Goal: Task Accomplishment & Management: Use online tool/utility

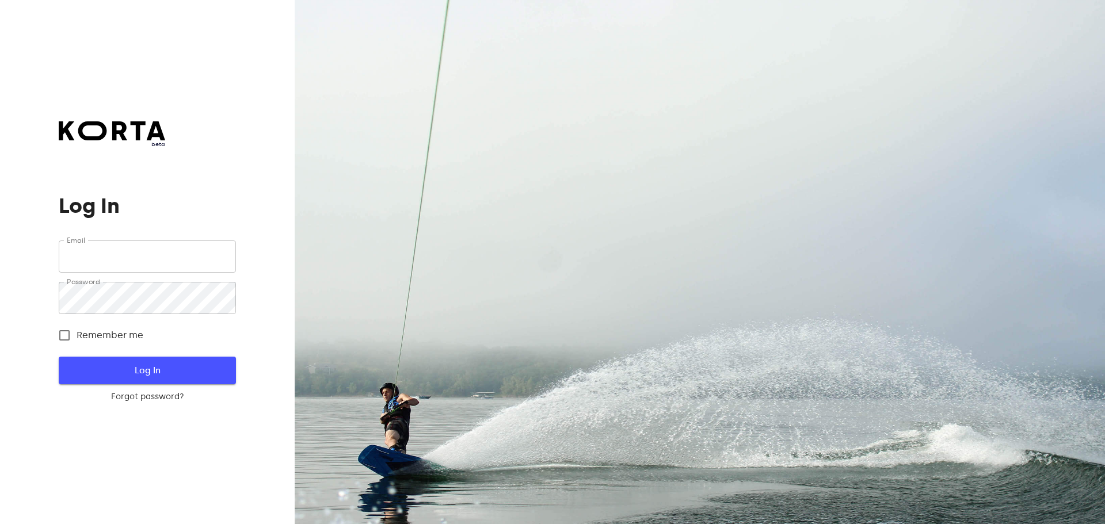
type input "[EMAIL_ADDRESS][DOMAIN_NAME]"
click at [150, 370] on span "Log In" at bounding box center [147, 370] width 140 height 15
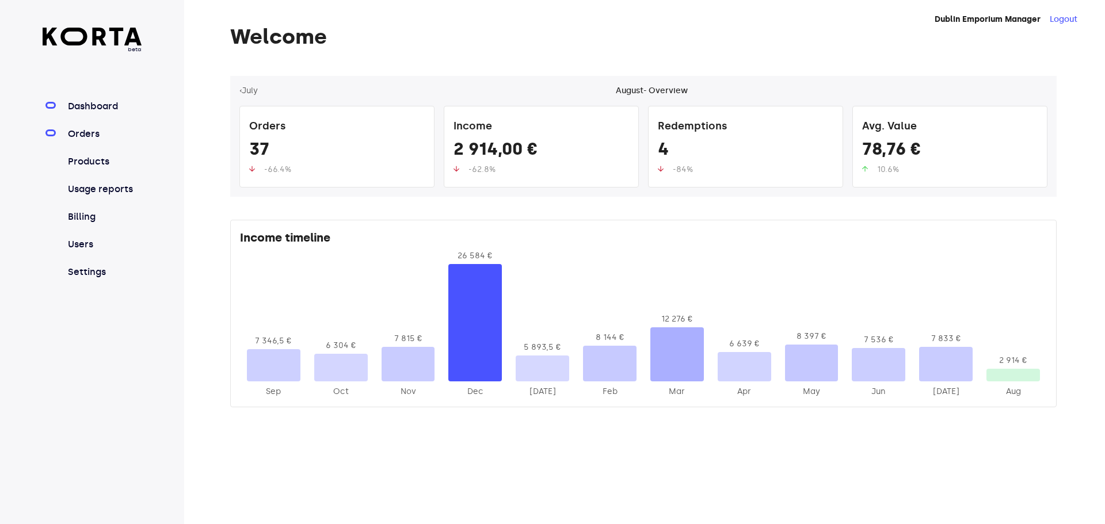
click at [80, 130] on link "Orders" at bounding box center [104, 134] width 77 height 14
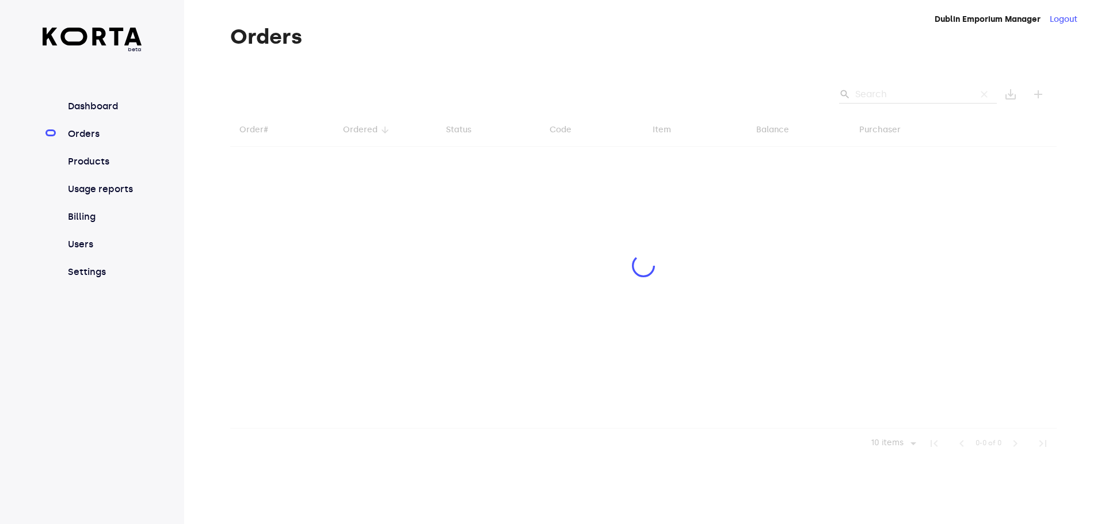
click at [897, 91] on div at bounding box center [643, 267] width 826 height 383
click at [900, 95] on div at bounding box center [643, 267] width 826 height 383
click at [908, 100] on div at bounding box center [643, 267] width 826 height 383
click at [886, 86] on div at bounding box center [643, 267] width 826 height 383
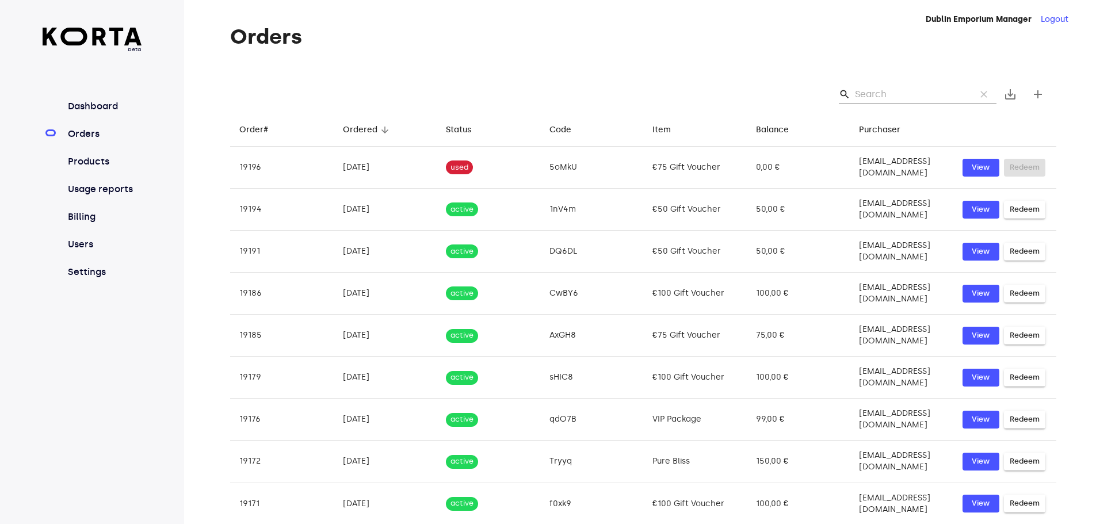
click at [894, 95] on input "Search" at bounding box center [911, 94] width 112 height 18
paste input "[EMAIL_ADDRESS][DOMAIN_NAME]"
type input "[EMAIL_ADDRESS][DOMAIN_NAME]"
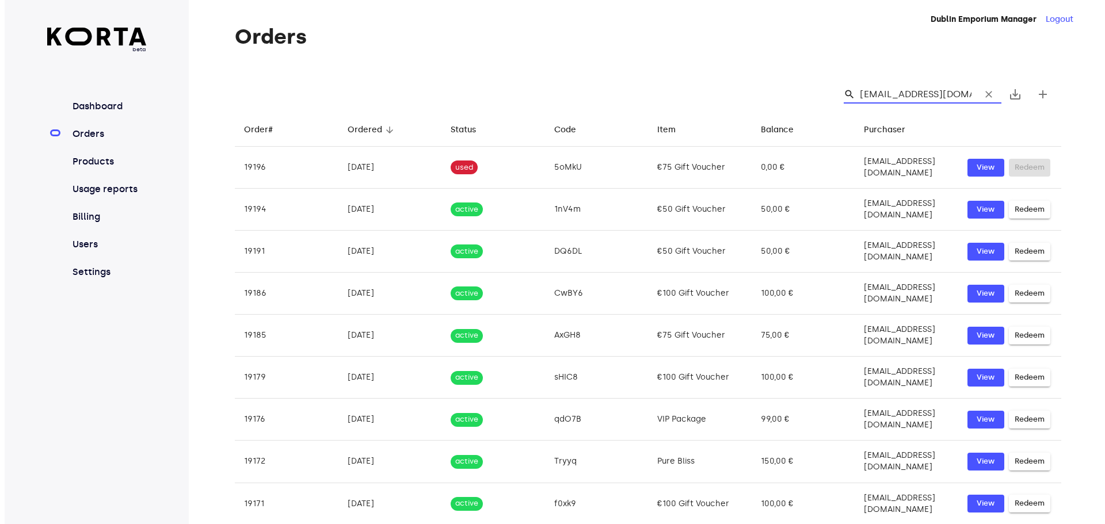
scroll to position [0, 20]
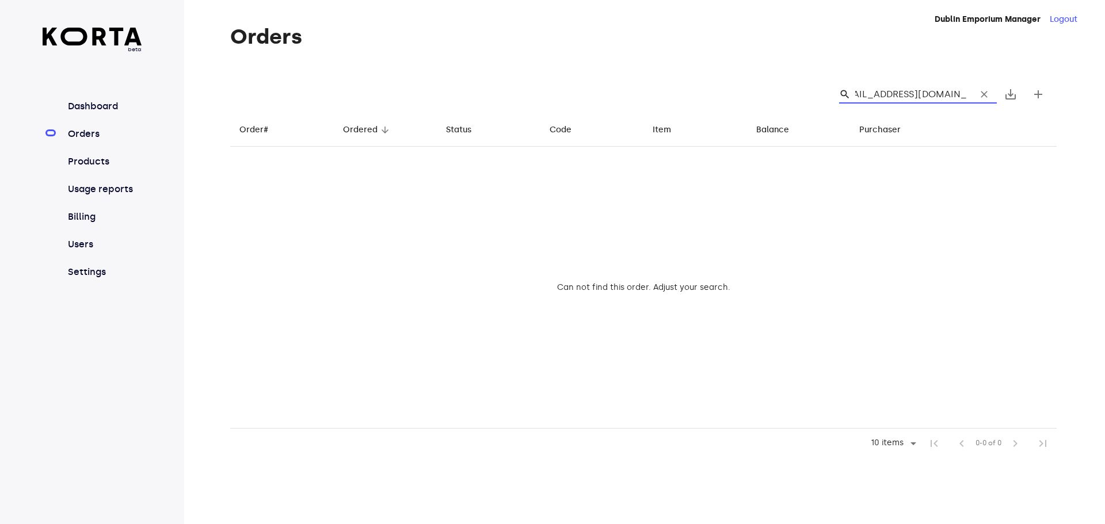
click at [893, 95] on input "[EMAIL_ADDRESS][DOMAIN_NAME]" at bounding box center [911, 94] width 112 height 18
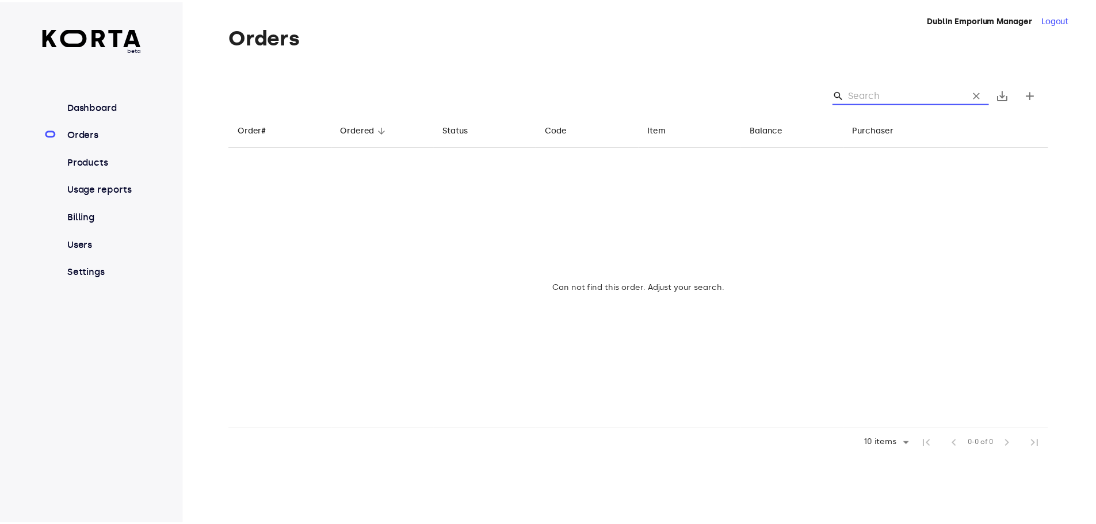
scroll to position [0, 0]
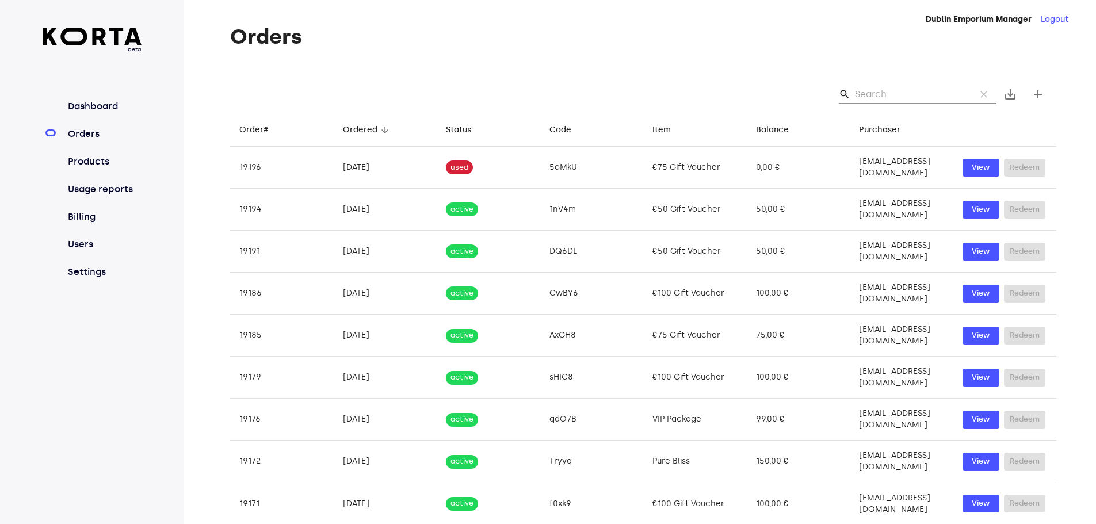
click at [898, 90] on input "Search" at bounding box center [911, 94] width 112 height 18
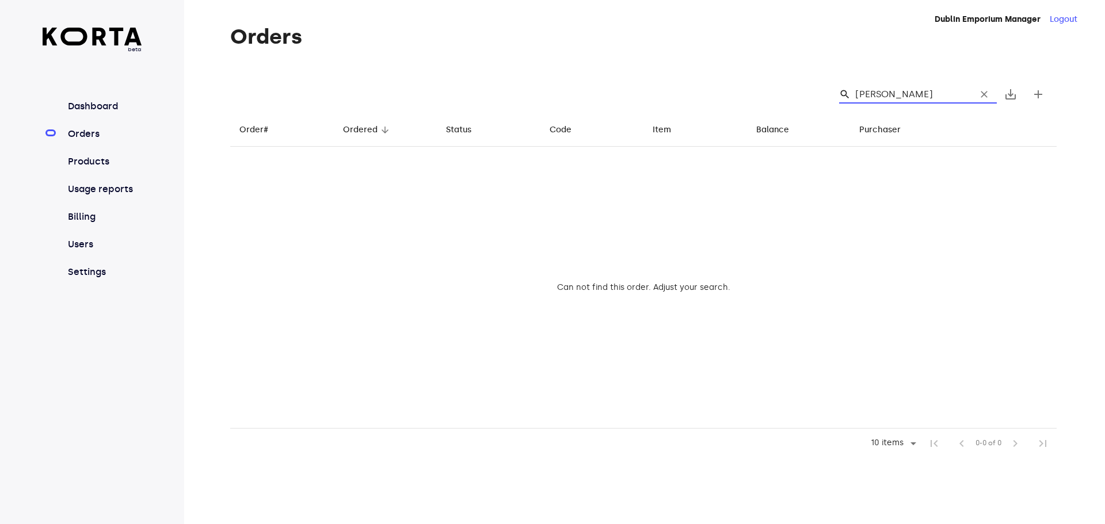
type input "[PERSON_NAME]"
click at [911, 87] on input "[PERSON_NAME]" at bounding box center [911, 94] width 112 height 18
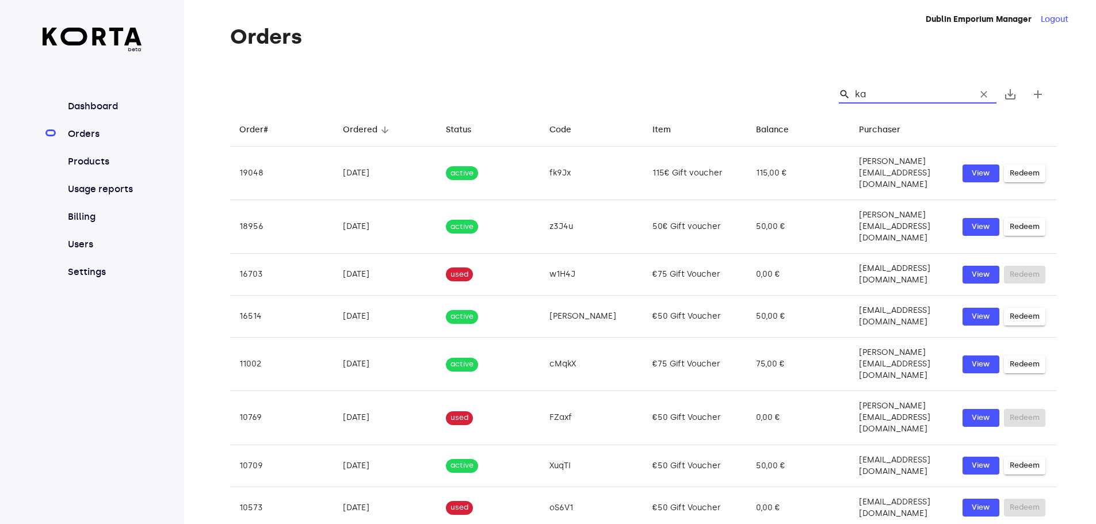
type input "k"
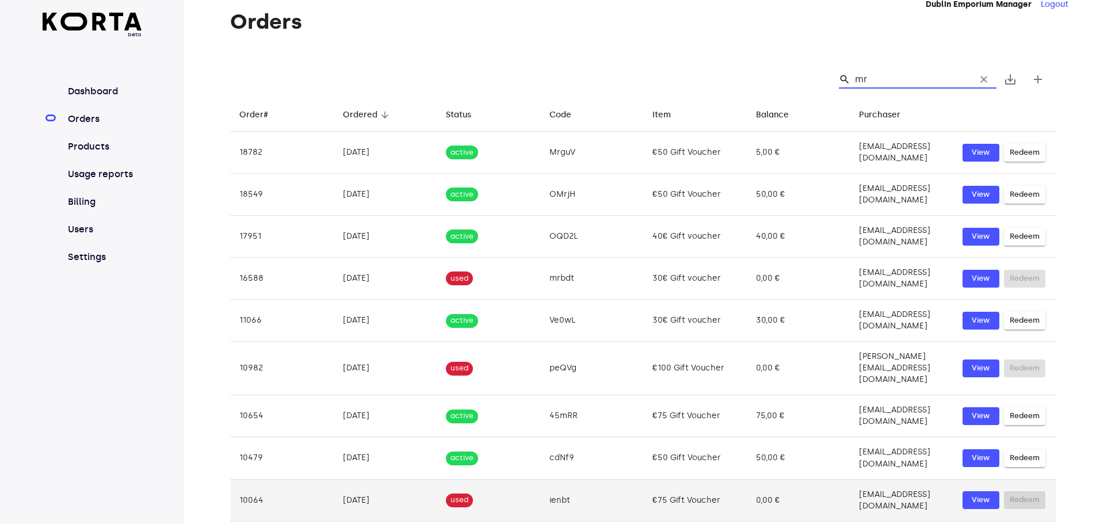
scroll to position [20, 0]
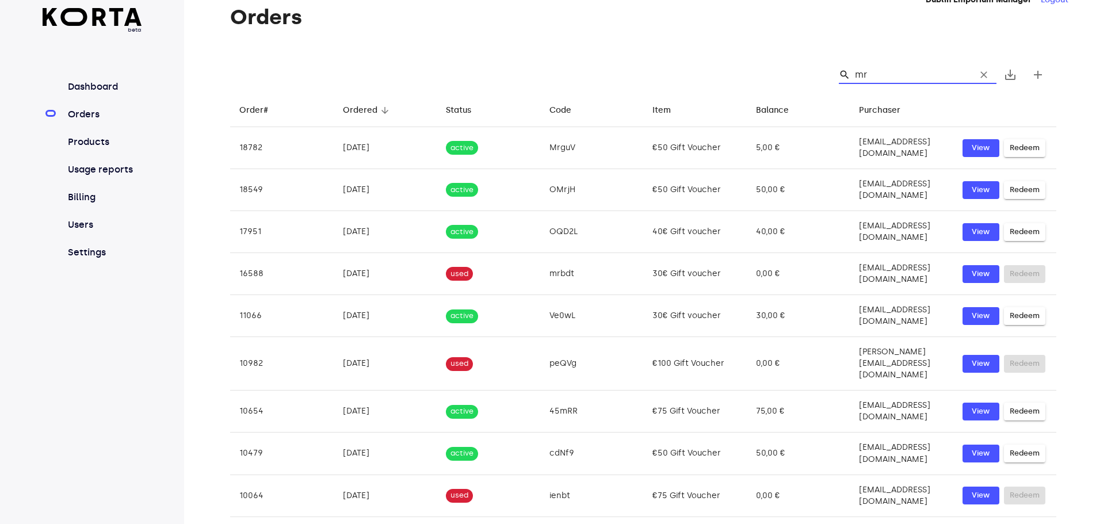
click at [897, 74] on input "mr" at bounding box center [911, 75] width 112 height 18
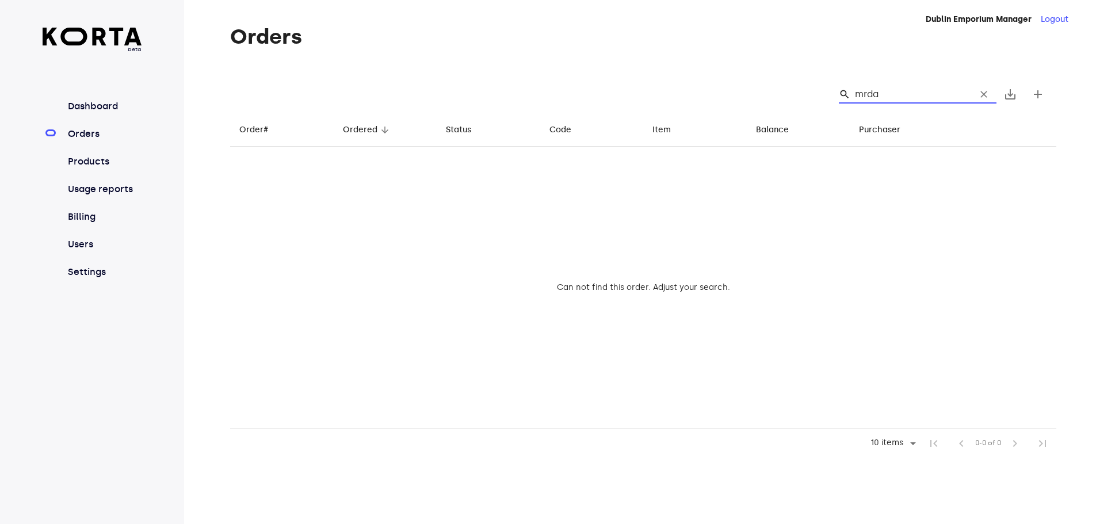
scroll to position [0, 0]
type input "m"
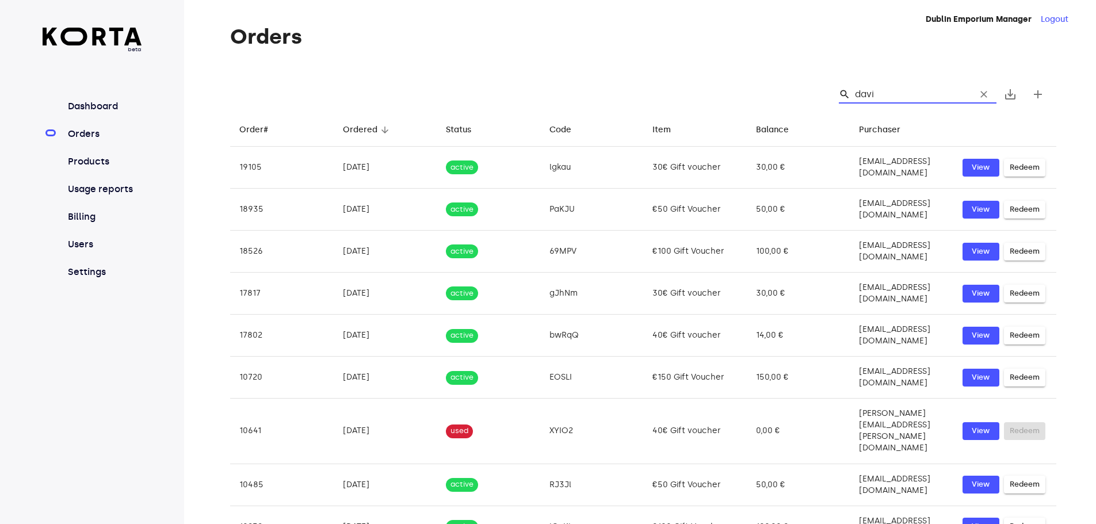
type input "[PERSON_NAME]"
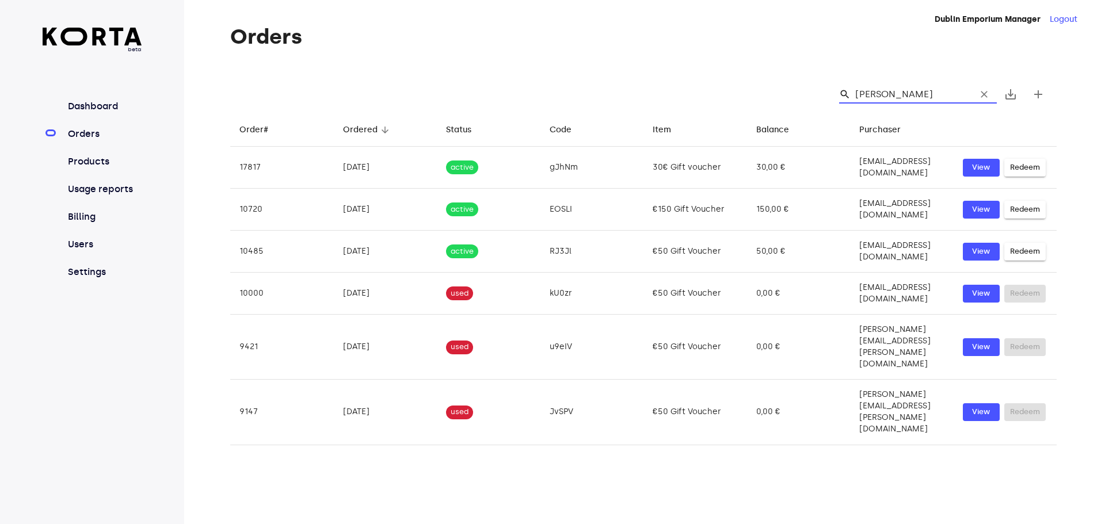
click at [916, 100] on input "[PERSON_NAME]" at bounding box center [911, 94] width 112 height 18
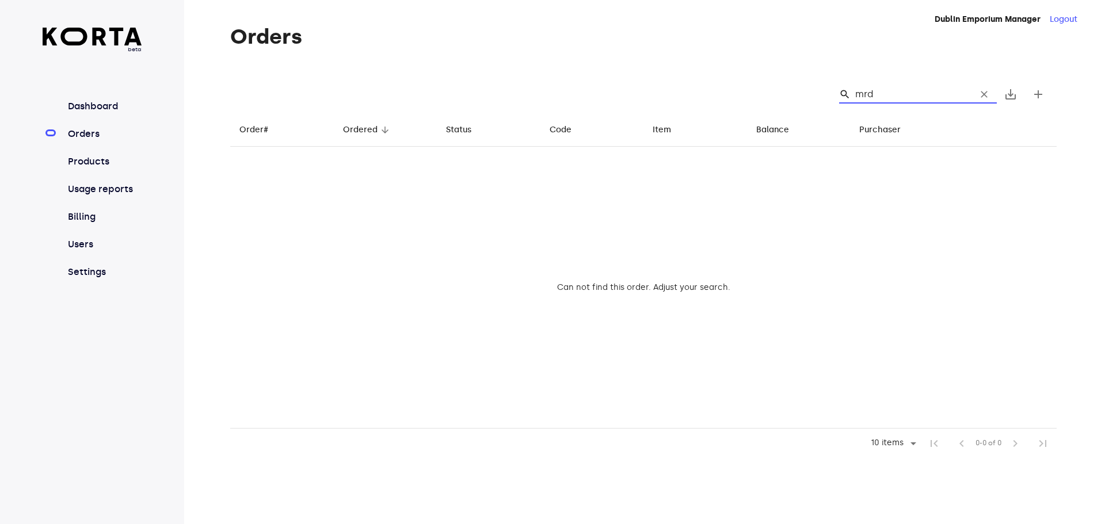
click at [912, 91] on input "mrd" at bounding box center [911, 94] width 112 height 18
type input "m"
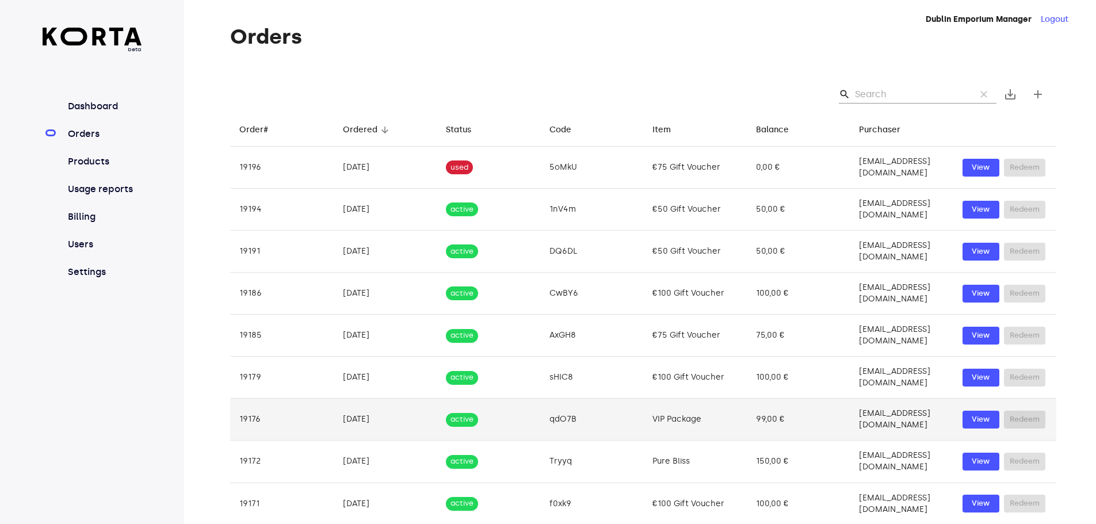
scroll to position [20, 0]
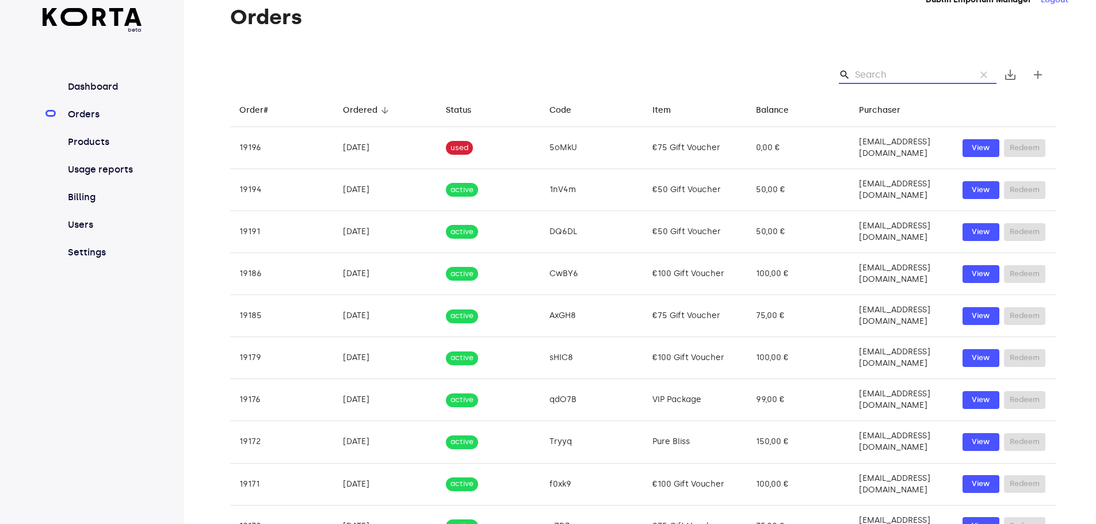
click at [900, 81] on input "Search" at bounding box center [911, 75] width 112 height 18
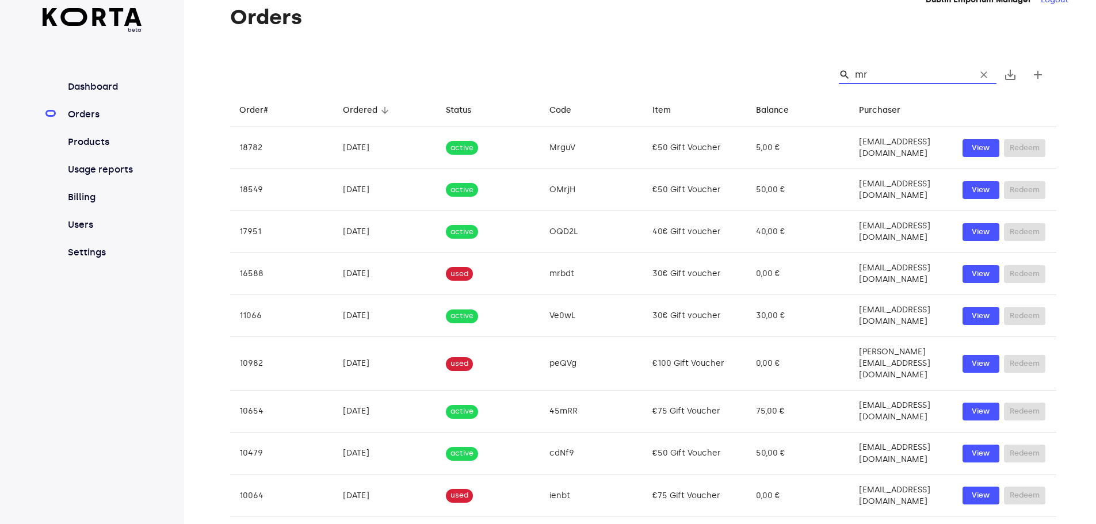
type input "mrd"
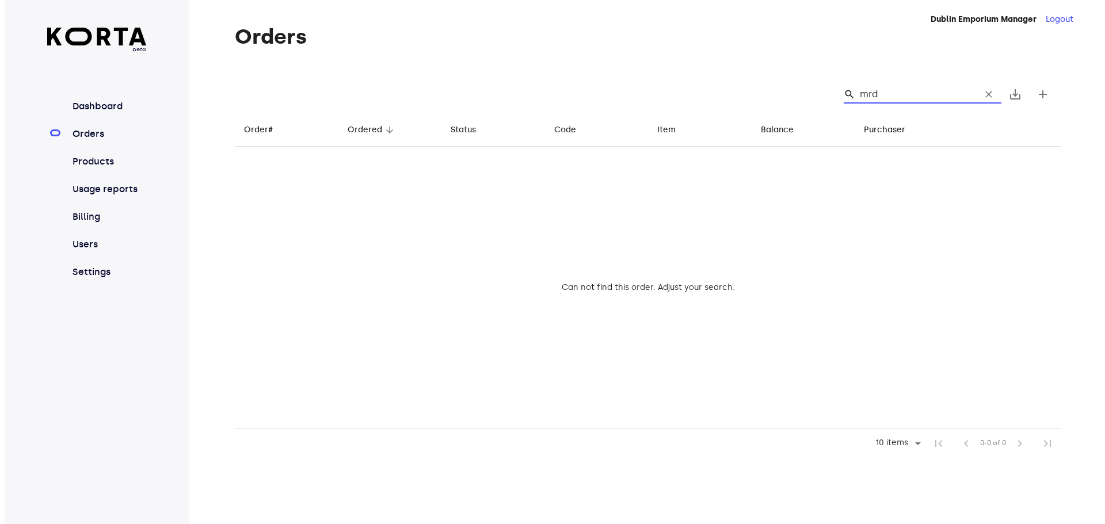
scroll to position [0, 0]
click at [893, 94] on input "mrd" at bounding box center [911, 94] width 112 height 18
type input "mrdavid"
click at [890, 100] on input "mrdavid" at bounding box center [911, 94] width 112 height 18
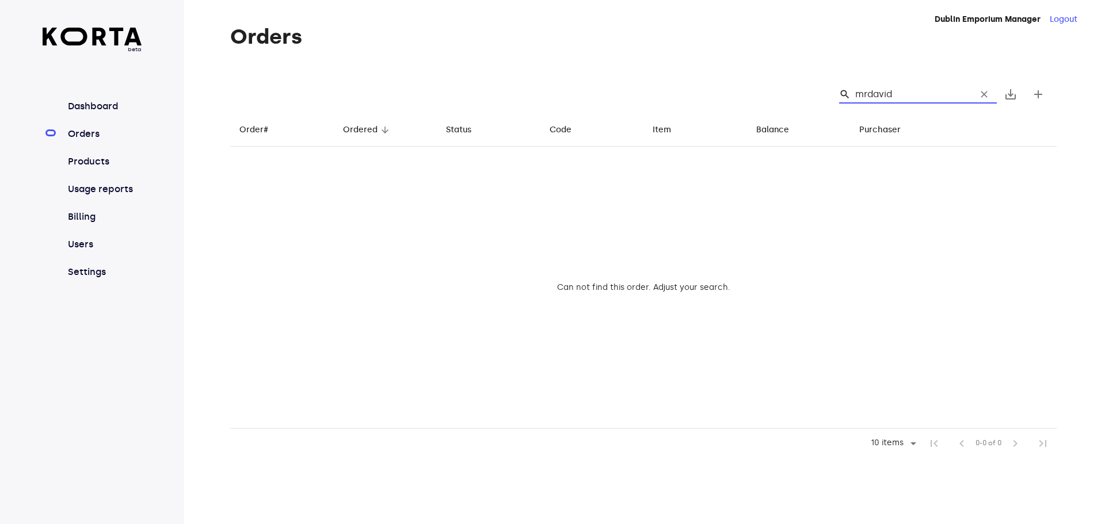
click at [890, 100] on input "mrdavid" at bounding box center [911, 94] width 112 height 18
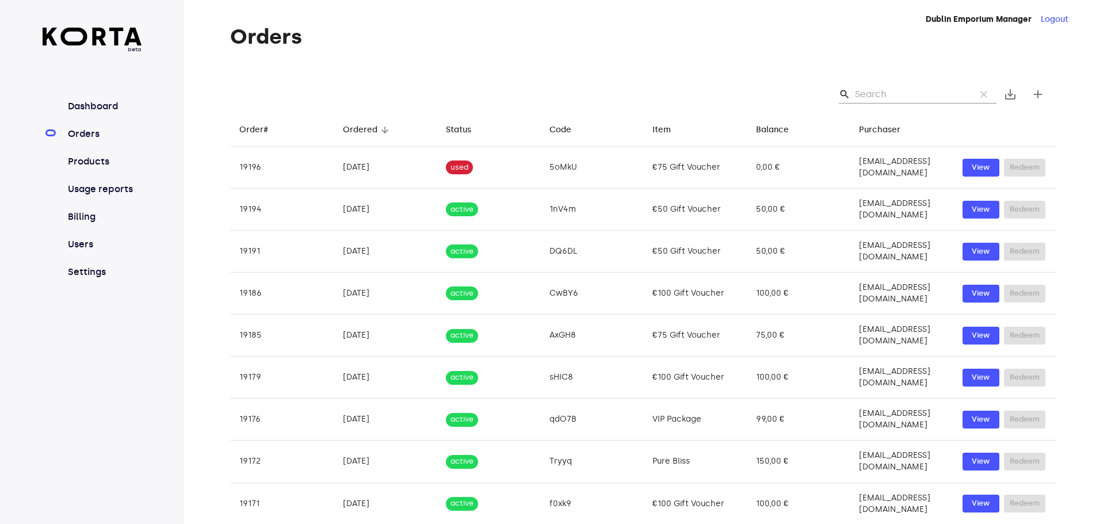
drag, startPoint x: 893, startPoint y: 74, endPoint x: 893, endPoint y: 82, distance: 7.5
click at [893, 77] on div "Orders search clear save_alt add Order# arrow_downward Ordered arrow_downward S…" at bounding box center [626, 311] width 884 height 572
click at [893, 101] on input "Search" at bounding box center [911, 94] width 112 height 18
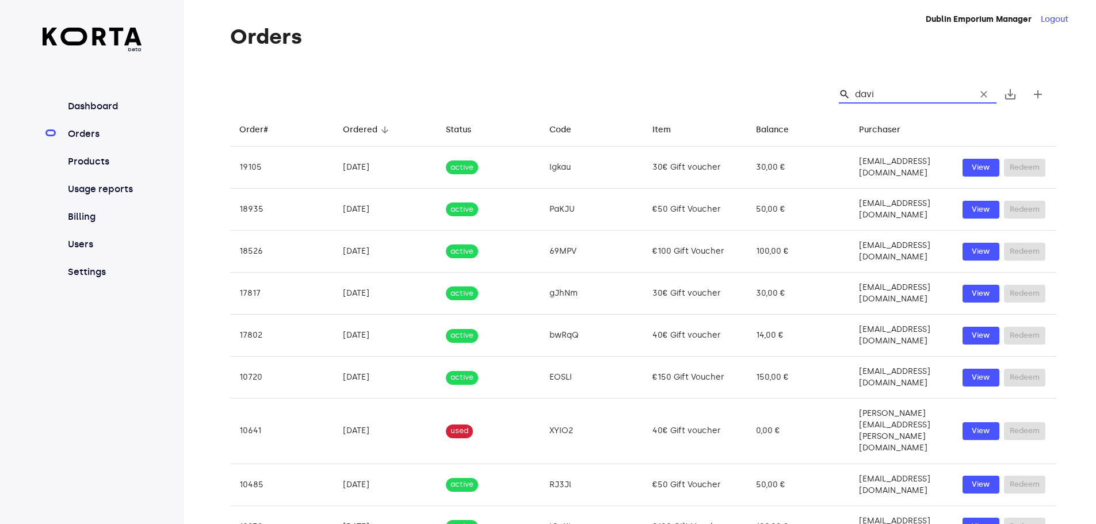
type input "[PERSON_NAME]"
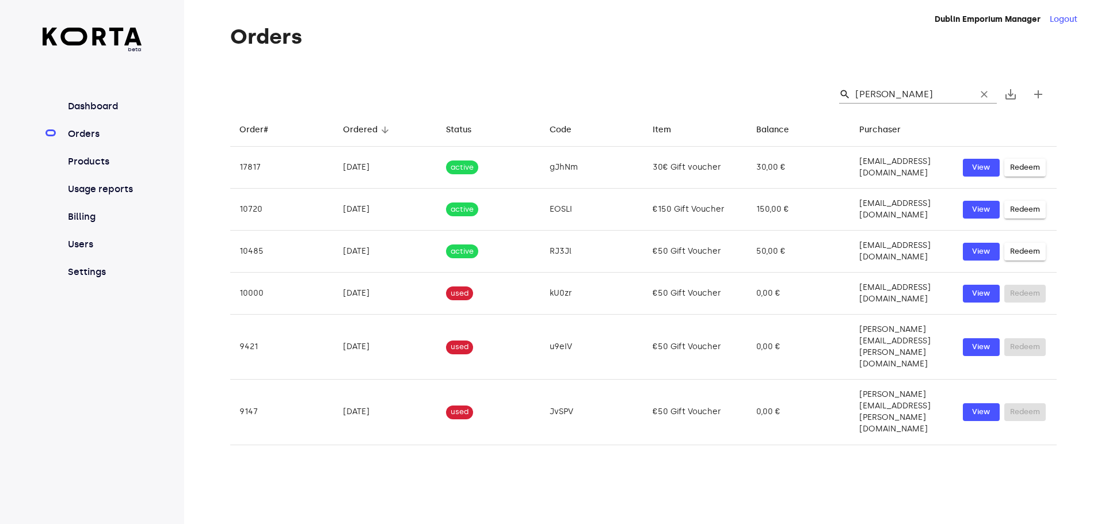
click at [984, 93] on span "clear" at bounding box center [984, 95] width 12 height 12
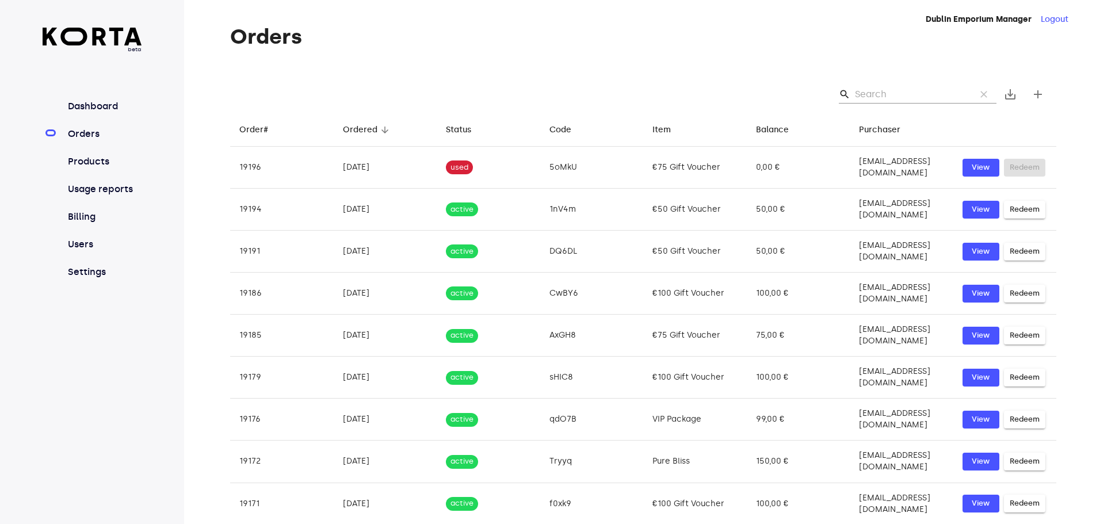
click at [904, 92] on input "Search" at bounding box center [911, 94] width 112 height 18
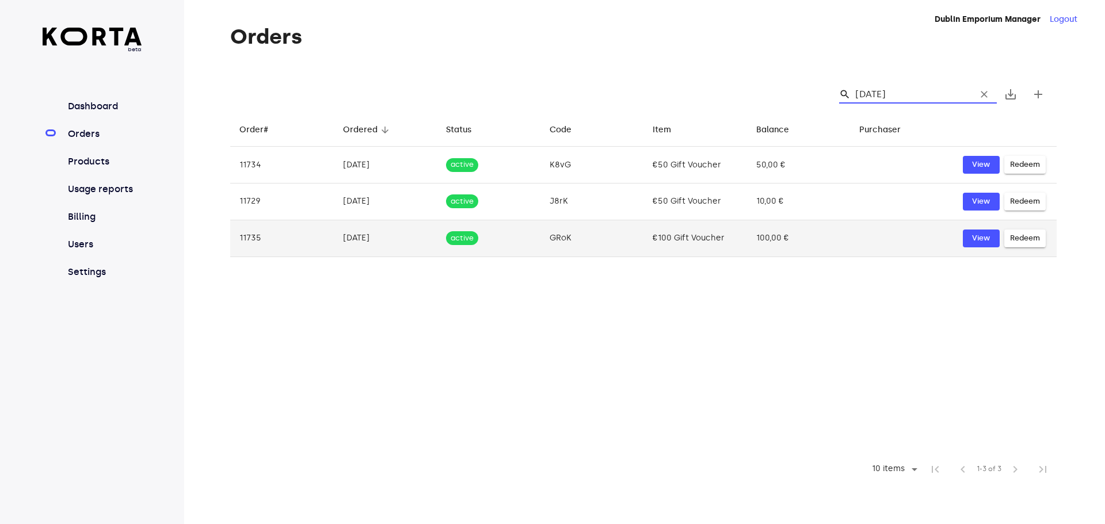
type input "[DATE]"
click at [744, 244] on td "€100 Gift Voucher" at bounding box center [695, 238] width 104 height 37
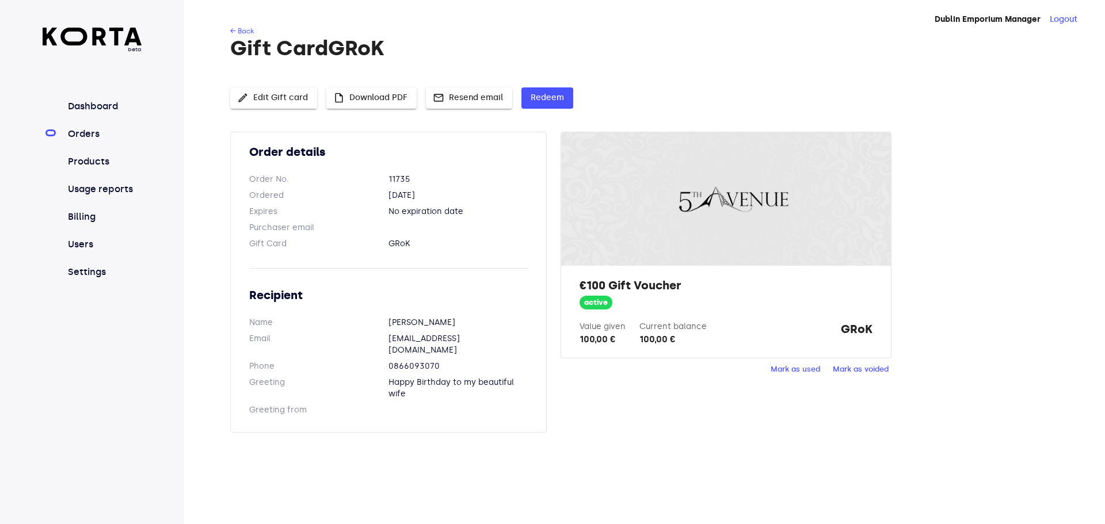
drag, startPoint x: 449, startPoint y: 277, endPoint x: 449, endPoint y: 271, distance: 6.3
click at [450, 274] on div "Order details Order No. 11735 Ordered [DATE] Expires No expiration date Purchas…" at bounding box center [388, 282] width 316 height 301
drag, startPoint x: 386, startPoint y: 335, endPoint x: 505, endPoint y: 338, distance: 118.5
click at [505, 338] on dl "Email [EMAIL_ADDRESS][DOMAIN_NAME]" at bounding box center [388, 344] width 278 height 23
click at [422, 361] on dd "0866093070" at bounding box center [457, 367] width 139 height 12
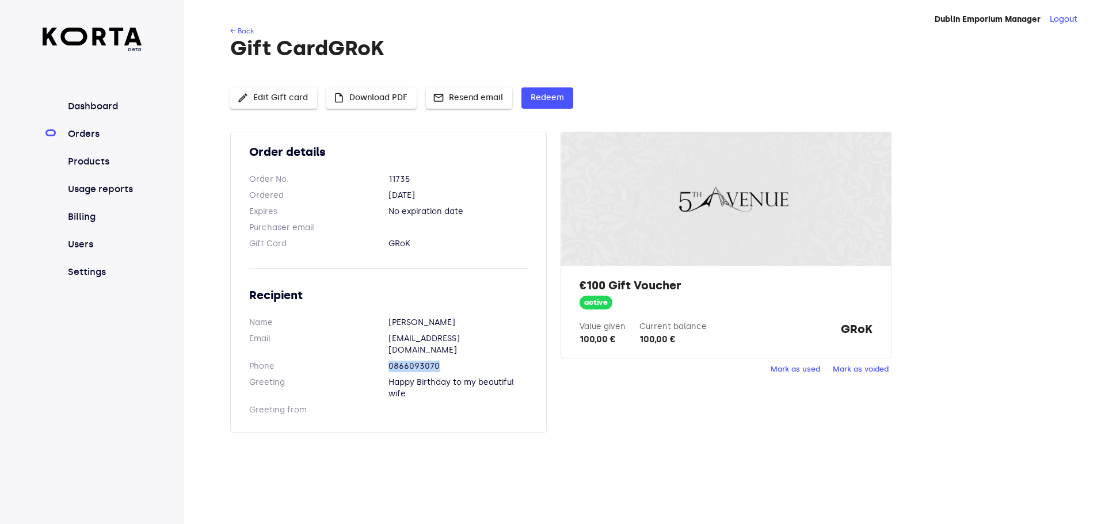
click at [422, 361] on dd "0866093070" at bounding box center [457, 367] width 139 height 12
copy dd "0866093070"
drag, startPoint x: 847, startPoint y: 322, endPoint x: 870, endPoint y: 332, distance: 24.7
click at [870, 332] on div "Value given 100,00 € Current balance 100,00 € GRoK" at bounding box center [725, 333] width 292 height 25
copy strong "GRoK"
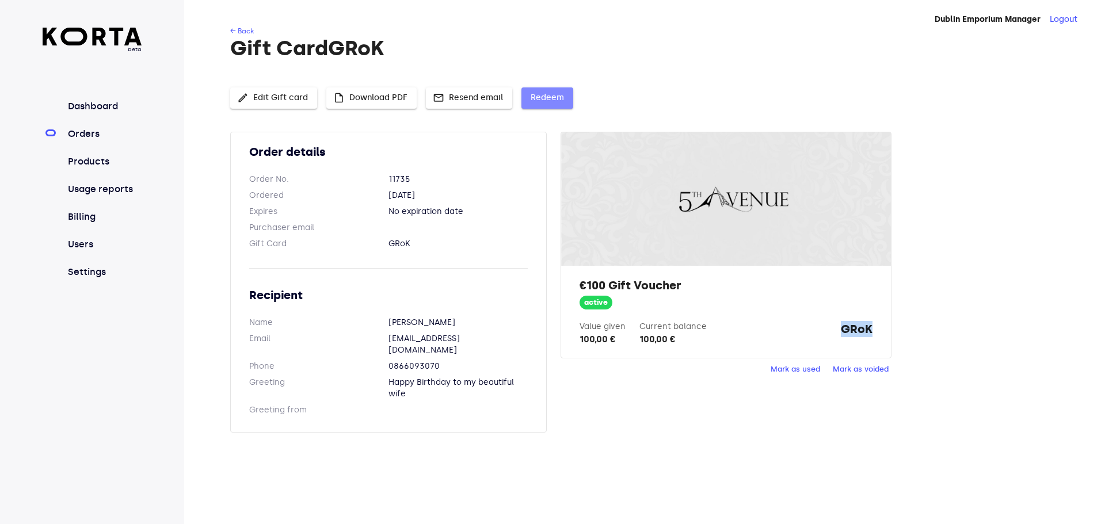
click at [563, 98] on button "Redeem" at bounding box center [547, 97] width 52 height 21
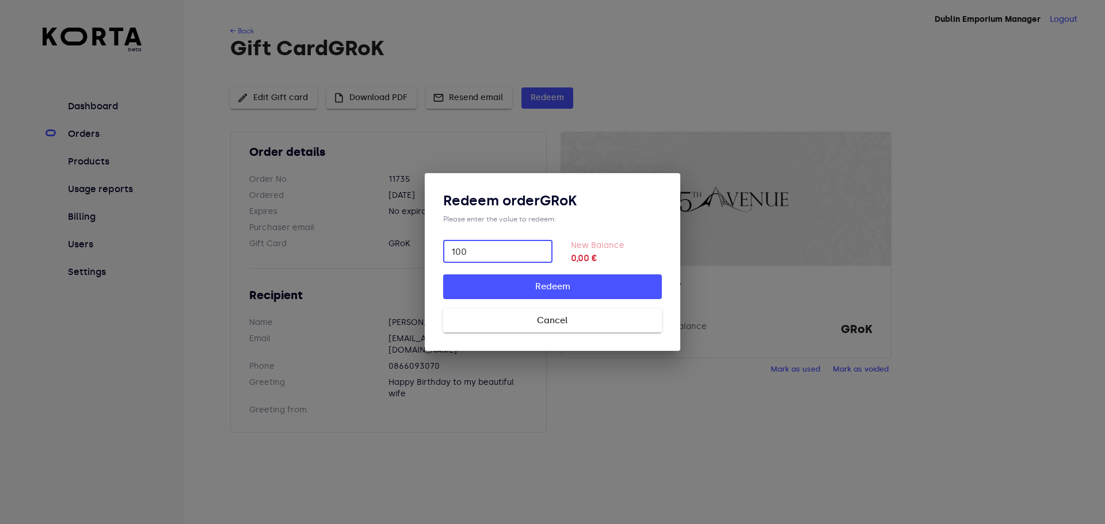
type input "100"
click at [443, 274] on button "Redeem" at bounding box center [552, 286] width 219 height 24
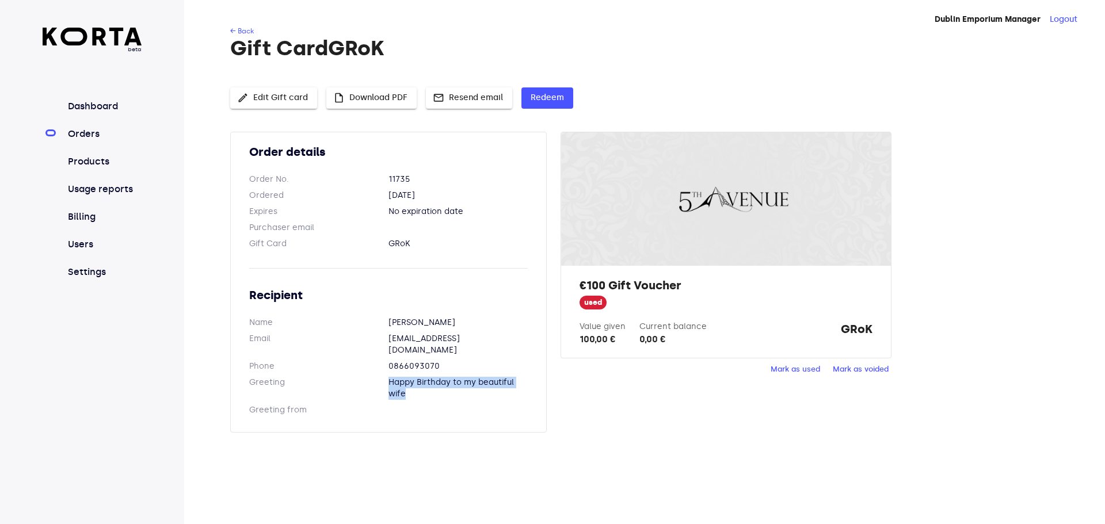
drag, startPoint x: 423, startPoint y: 387, endPoint x: 385, endPoint y: 372, distance: 40.5
click at [385, 377] on dl "Greeting Happy Birthday to my beautiful wife" at bounding box center [388, 388] width 278 height 23
drag, startPoint x: 481, startPoint y: 406, endPoint x: 400, endPoint y: 411, distance: 80.7
click at [478, 406] on div "Order details Order No. 11735 Ordered [DATE] Expires No expiration date Purchas…" at bounding box center [388, 282] width 316 height 301
drag, startPoint x: 397, startPoint y: 373, endPoint x: 441, endPoint y: 422, distance: 66.0
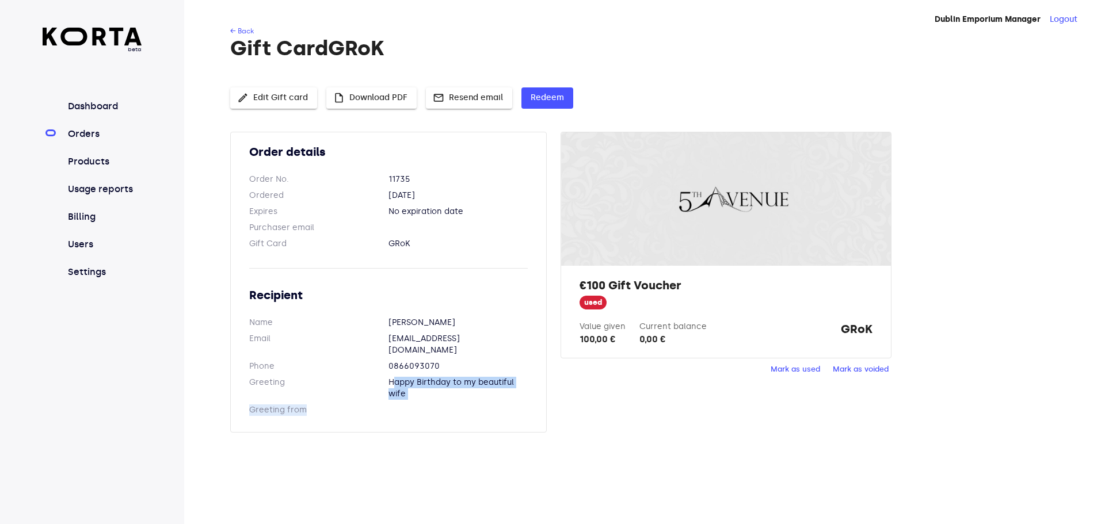
click at [430, 399] on div "Order details Order No. 11735 Ordered [DATE] Expires No expiration date Purchas…" at bounding box center [388, 282] width 316 height 301
click at [445, 454] on div "Dublin Emporium Manager Logout ← Back Gift Card GRoK edit Edit Gift card insert…" at bounding box center [644, 262] width 920 height 524
